Goal: Information Seeking & Learning: Learn about a topic

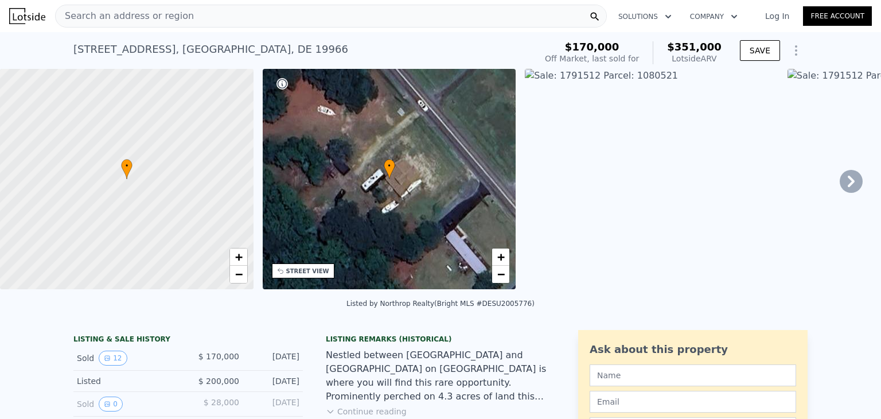
click at [163, 22] on span "Search an address or region" at bounding box center [125, 16] width 138 height 14
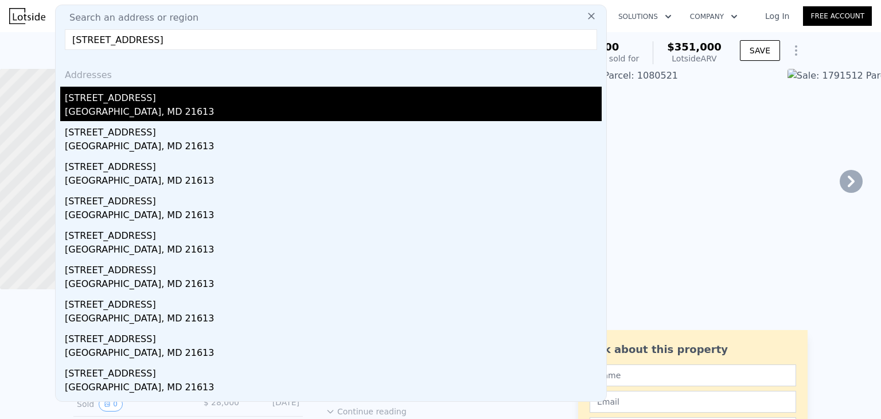
type input "[STREET_ADDRESS]"
click at [165, 115] on div "[GEOGRAPHIC_DATA], MD 21613" at bounding box center [333, 113] width 537 height 16
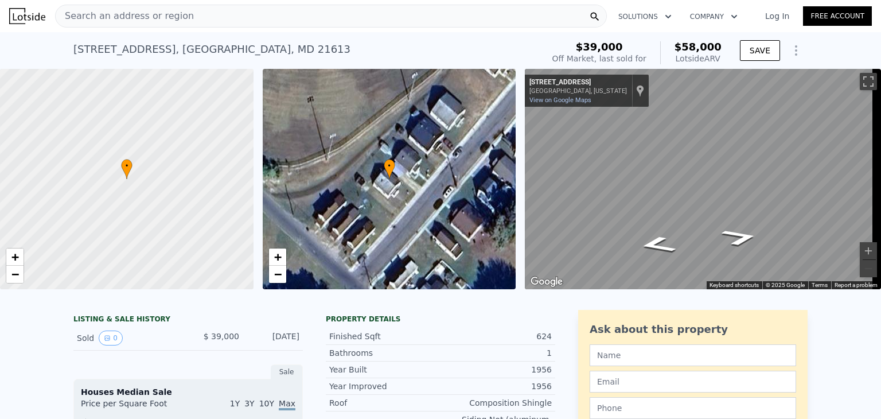
click at [175, 19] on span "Search an address or region" at bounding box center [125, 16] width 138 height 14
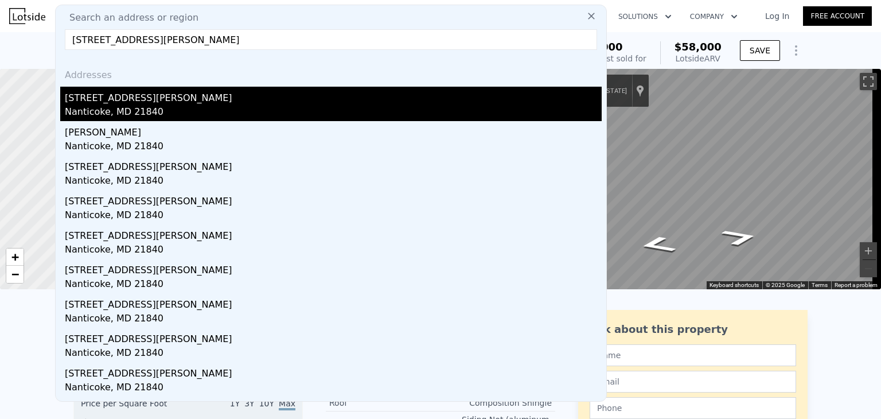
type input "[STREET_ADDRESS][PERSON_NAME]"
click at [206, 96] on div "[STREET_ADDRESS][PERSON_NAME]" at bounding box center [333, 96] width 537 height 18
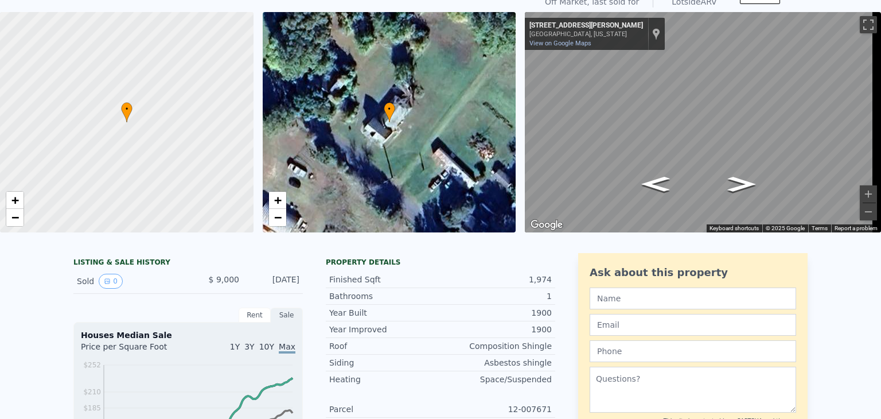
scroll to position [4, 0]
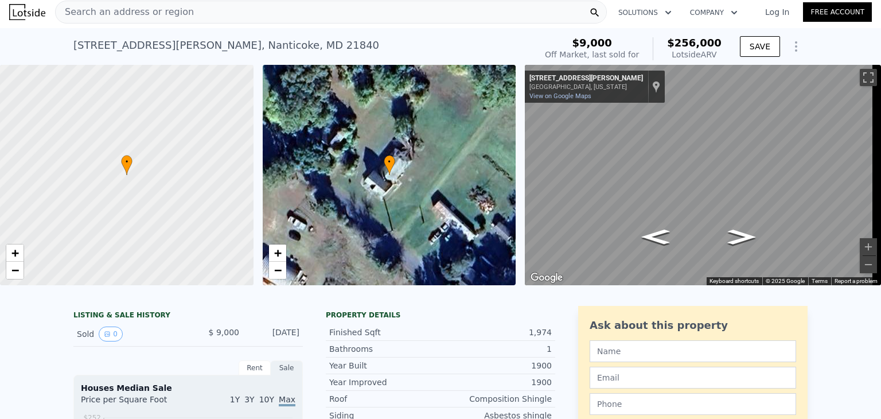
click at [225, 10] on div "Search an address or region" at bounding box center [331, 12] width 552 height 23
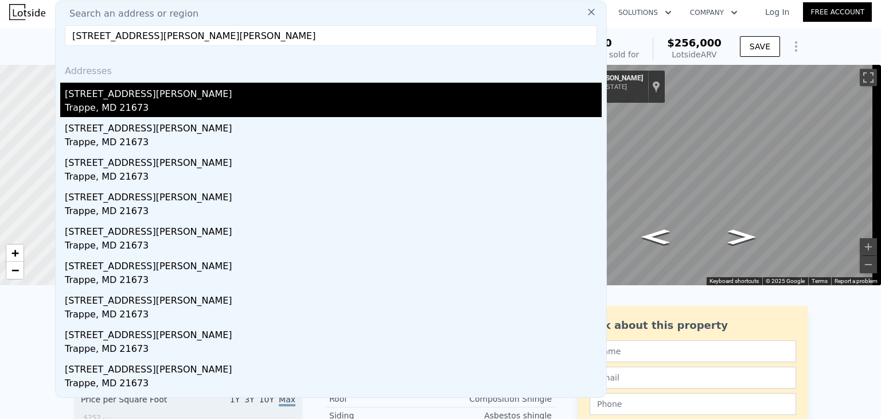
type input "[STREET_ADDRESS][PERSON_NAME][PERSON_NAME]"
click at [244, 96] on div "[STREET_ADDRESS][PERSON_NAME]" at bounding box center [333, 92] width 537 height 18
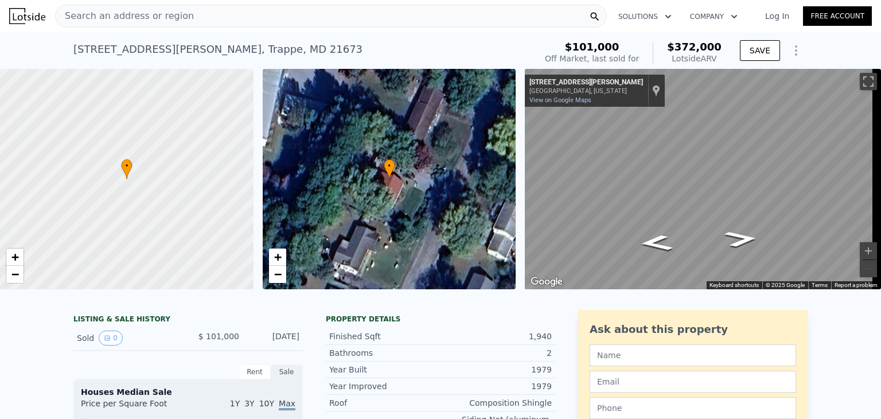
click at [147, 19] on span "Search an address or region" at bounding box center [125, 16] width 138 height 14
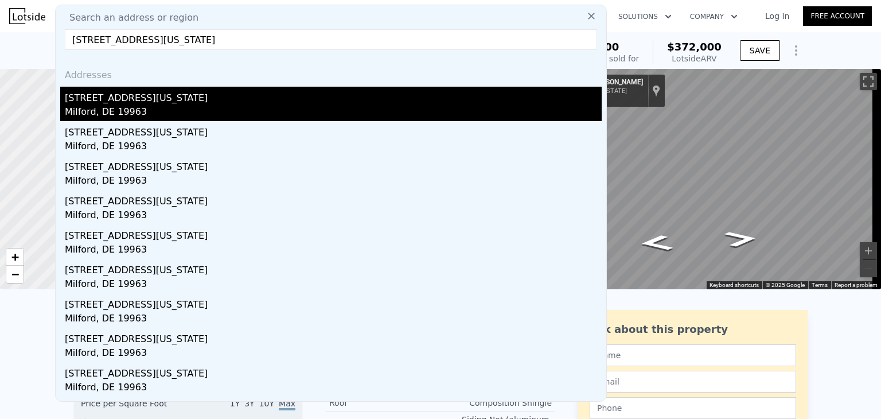
type input "[STREET_ADDRESS][US_STATE]"
click at [221, 108] on div "Milford, DE 19963" at bounding box center [333, 113] width 537 height 16
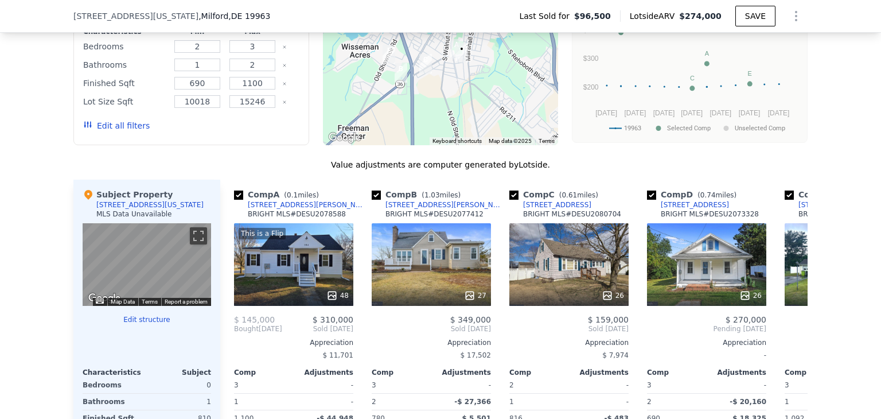
scroll to position [971, 0]
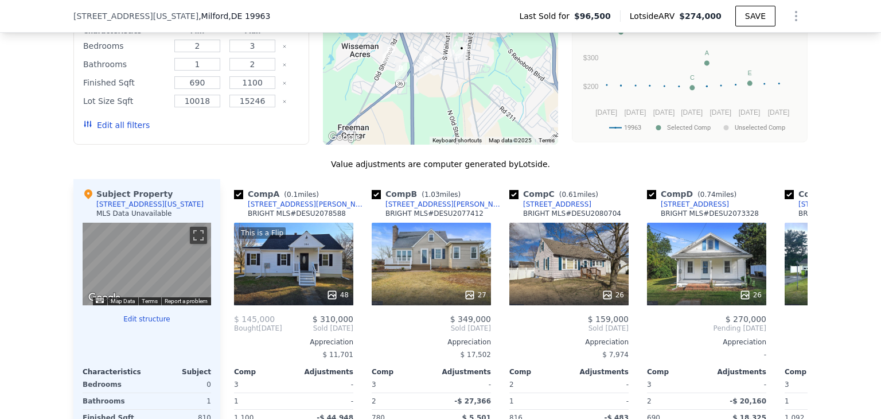
click at [271, 102] on div "15246" at bounding box center [252, 101] width 50 height 16
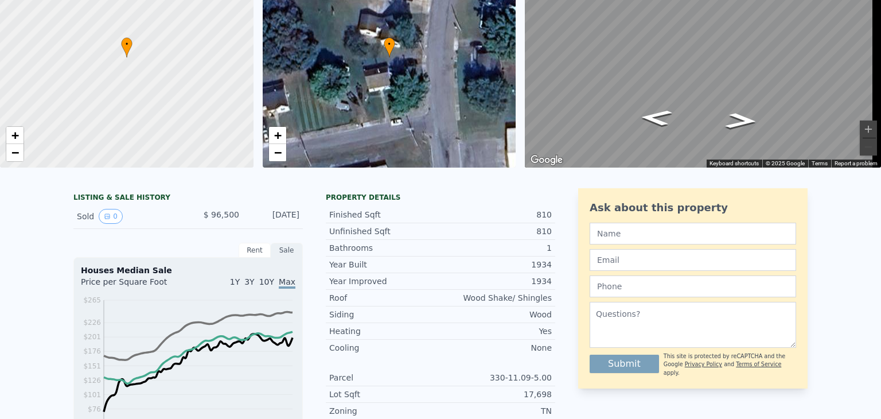
scroll to position [0, 0]
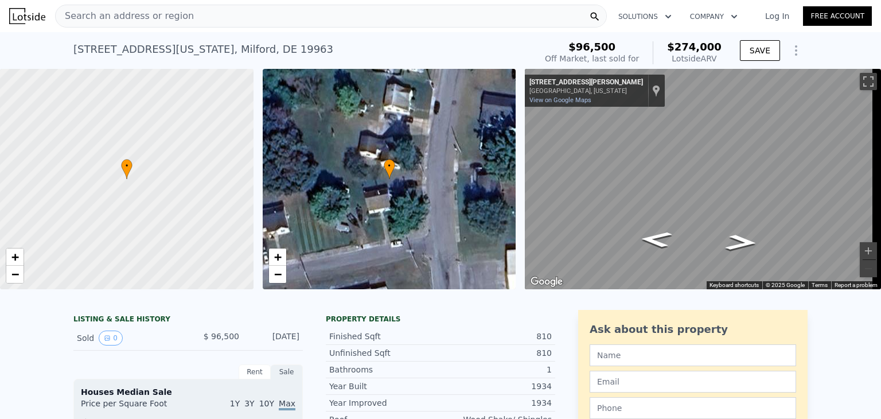
click at [211, 16] on div "Search an address or region" at bounding box center [331, 16] width 552 height 23
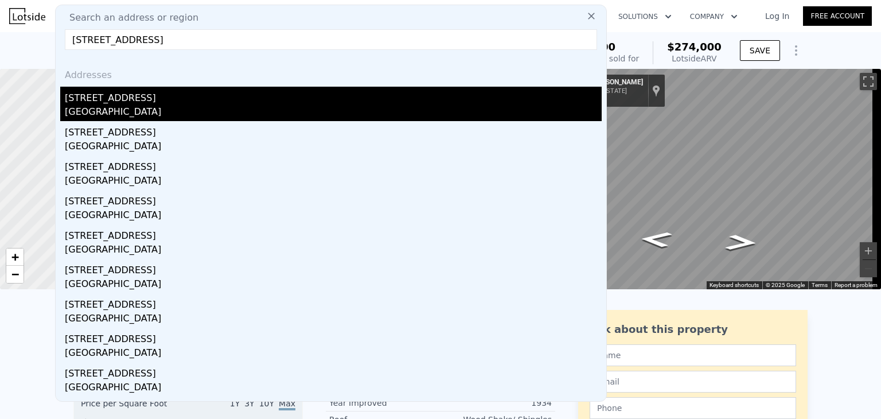
type input "[STREET_ADDRESS]"
click at [202, 114] on div "[GEOGRAPHIC_DATA]" at bounding box center [333, 113] width 537 height 16
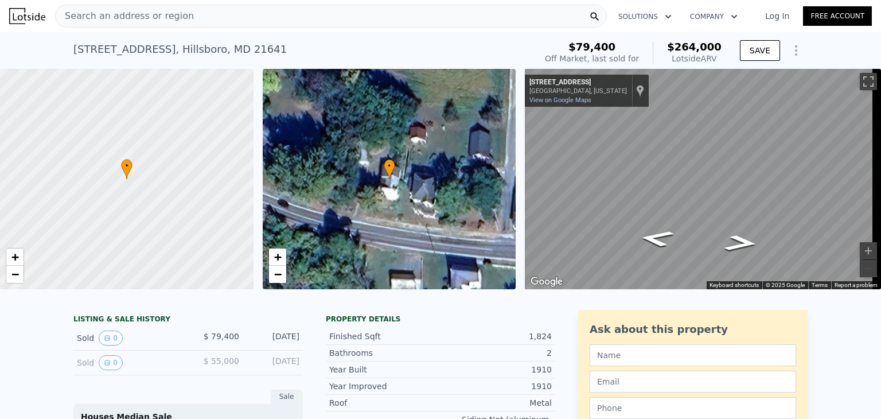
click at [134, 22] on span "Search an address or region" at bounding box center [125, 16] width 138 height 14
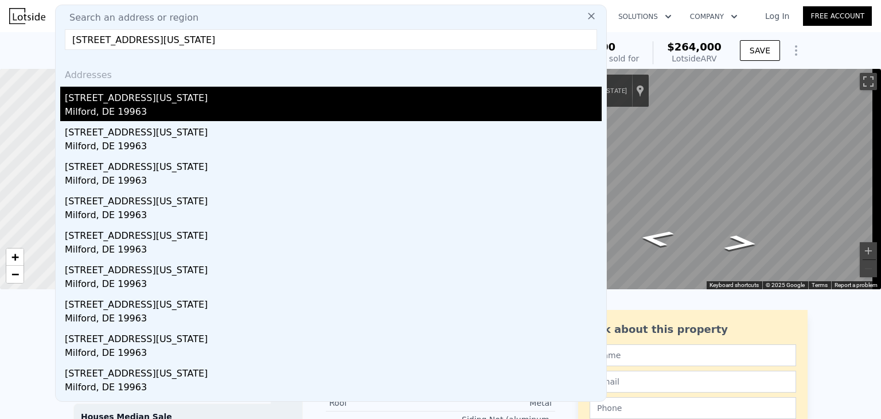
type input "[STREET_ADDRESS][US_STATE]"
click at [164, 94] on div "[STREET_ADDRESS][US_STATE]" at bounding box center [333, 96] width 537 height 18
type input "2"
type input "1"
type input "2"
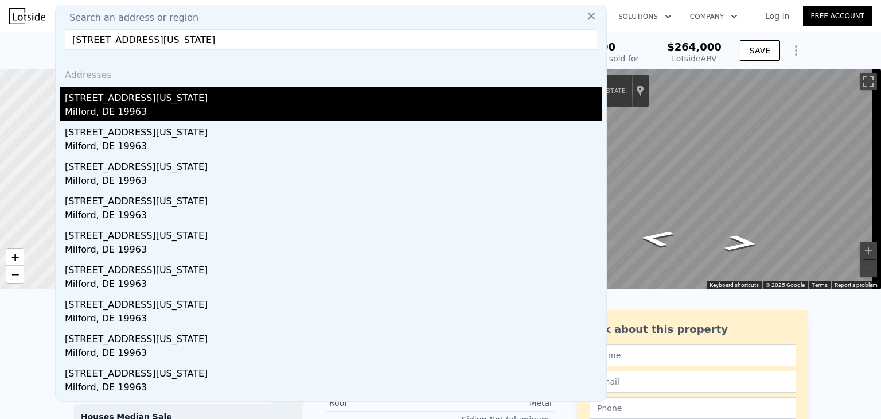
type input "690"
type input "1100"
type input "10018"
type input "15246"
type input "$ 274,000"
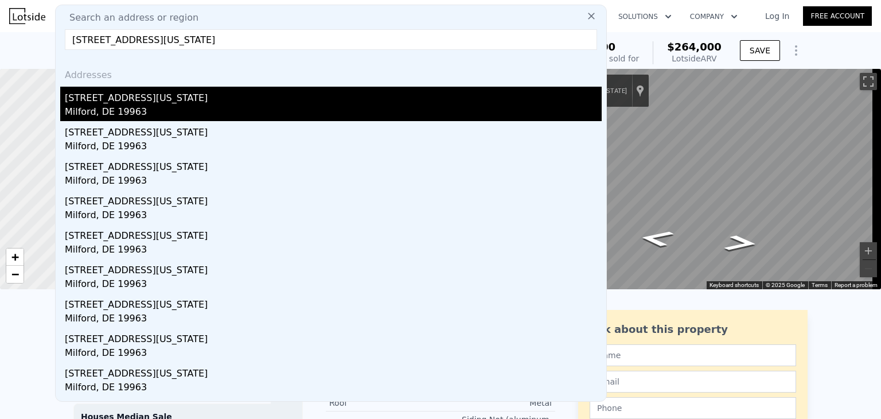
type input "$ 147,060"
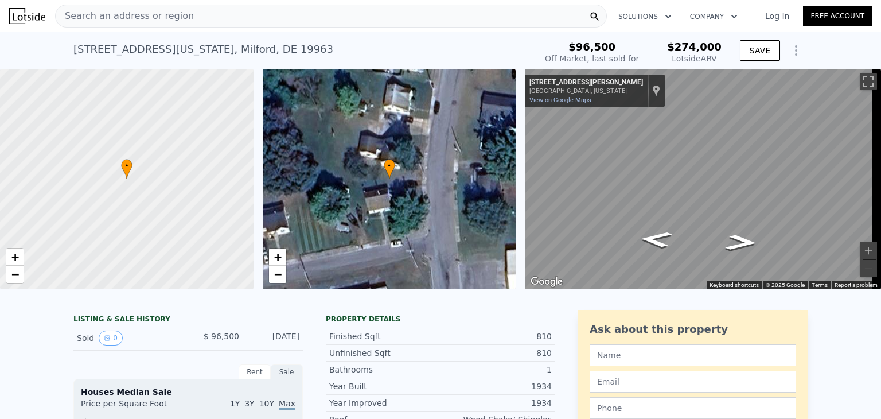
click at [189, 15] on div "Search an address or region" at bounding box center [331, 16] width 552 height 23
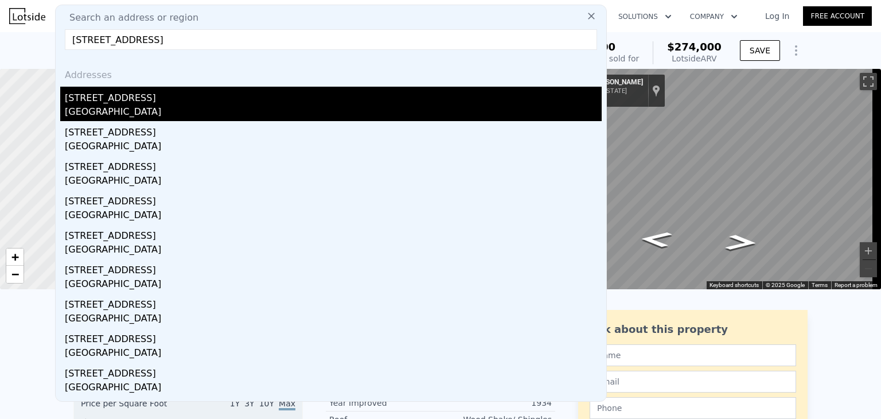
type input "[STREET_ADDRESS]"
click at [185, 101] on div "[STREET_ADDRESS]" at bounding box center [333, 96] width 537 height 18
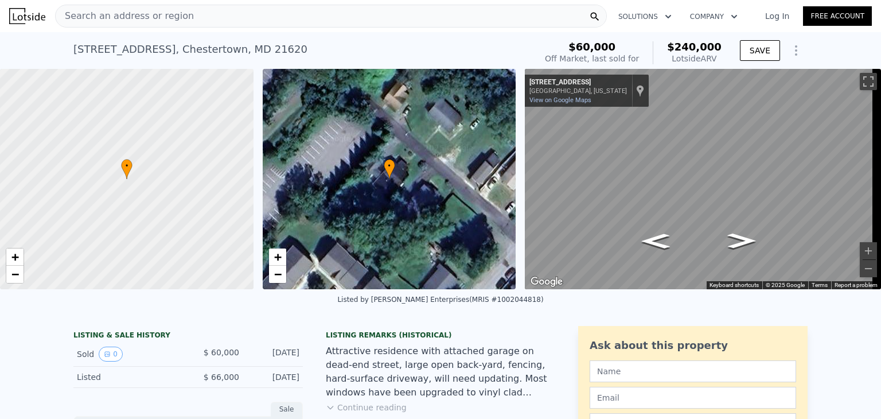
click at [158, 24] on div "Search an address or region" at bounding box center [125, 16] width 138 height 22
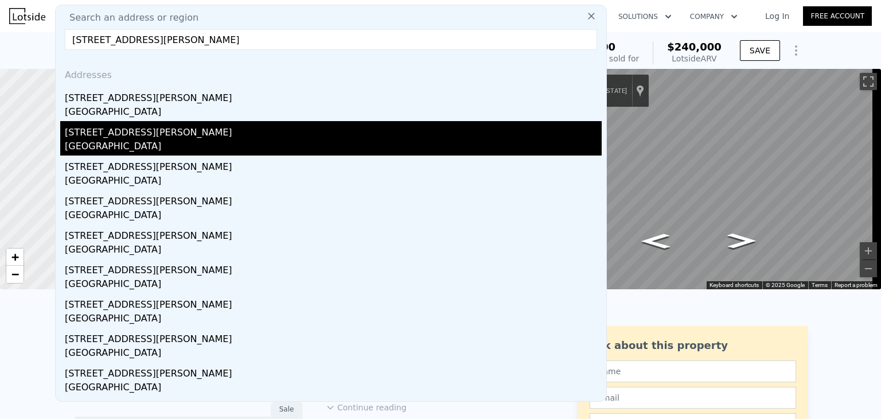
type input "[STREET_ADDRESS][PERSON_NAME]"
click at [221, 145] on div "[GEOGRAPHIC_DATA]" at bounding box center [333, 147] width 537 height 16
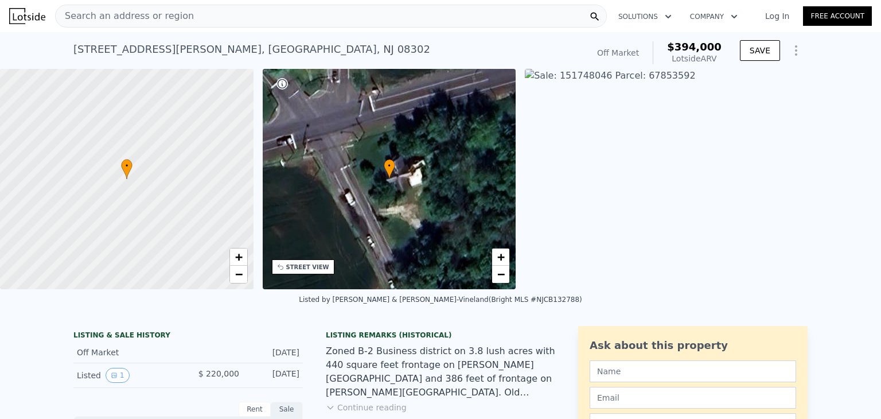
scroll to position [2, 0]
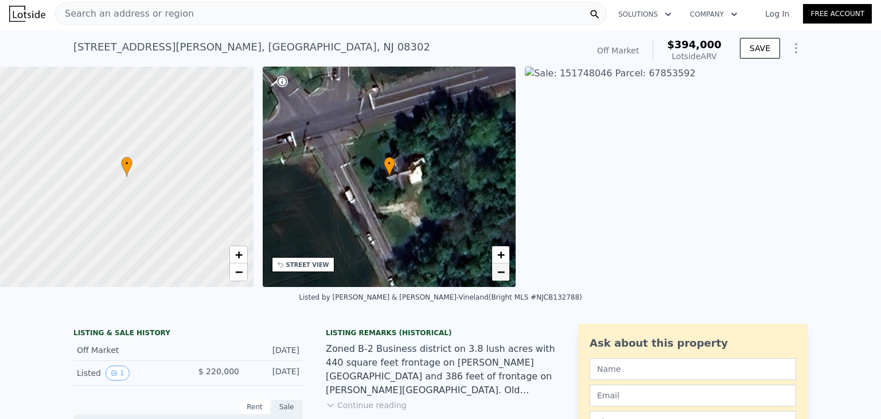
click at [501, 274] on span "−" at bounding box center [500, 271] width 7 height 14
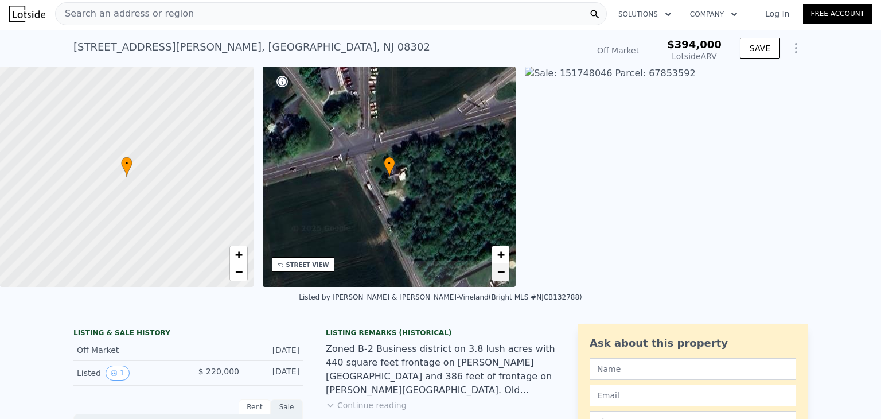
click at [501, 274] on span "−" at bounding box center [500, 271] width 7 height 14
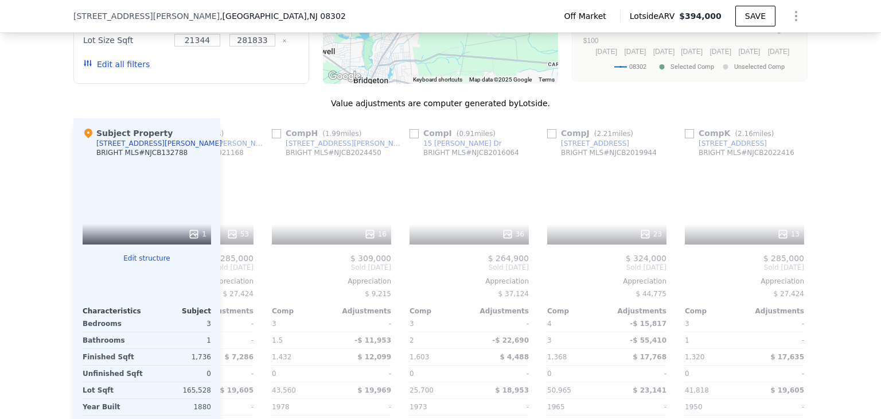
scroll to position [0, 1092]
